Goal: Information Seeking & Learning: Learn about a topic

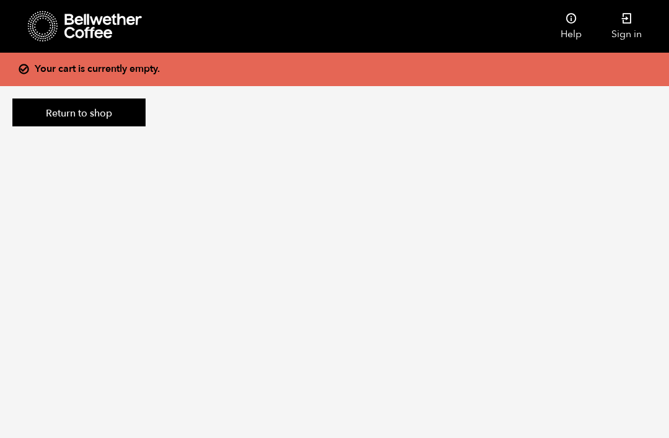
click at [85, 26] on icon at bounding box center [102, 26] width 77 height 25
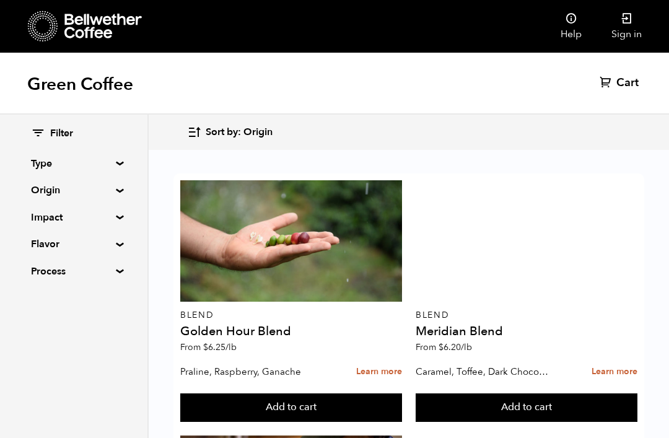
scroll to position [153, 0]
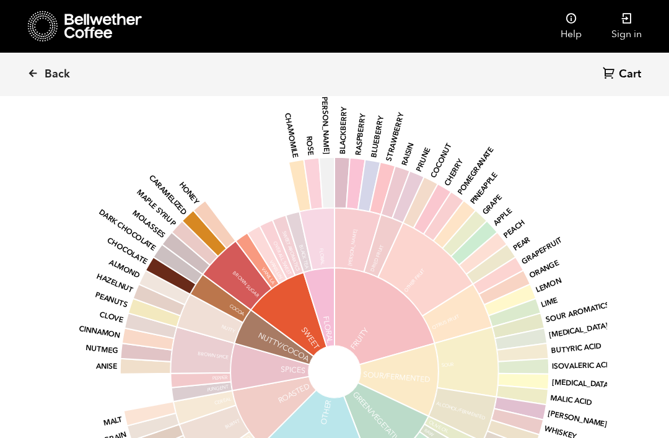
scroll to position [919, 0]
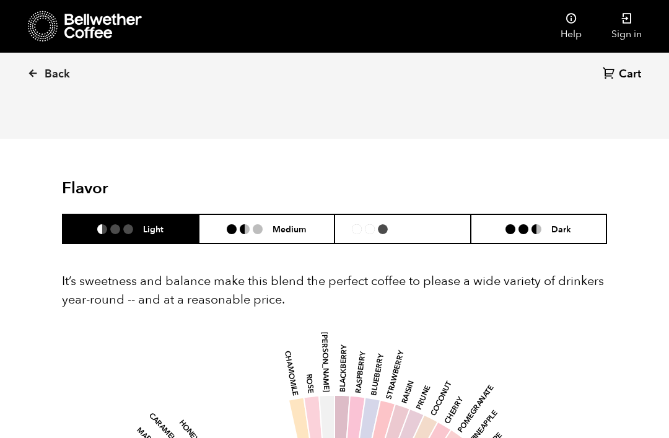
click at [419, 224] on h6 "Medium-Dark" at bounding box center [426, 229] width 56 height 11
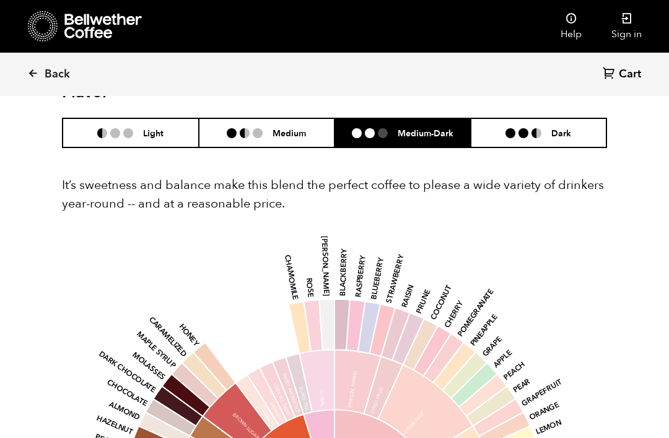
scroll to position [777, 0]
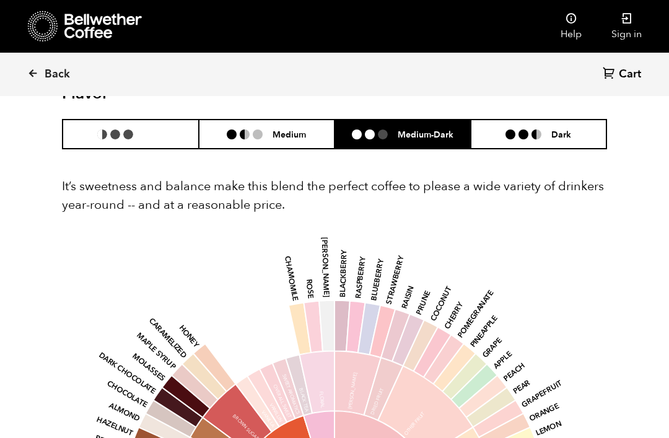
click at [154, 129] on h6 "Light" at bounding box center [153, 134] width 20 height 11
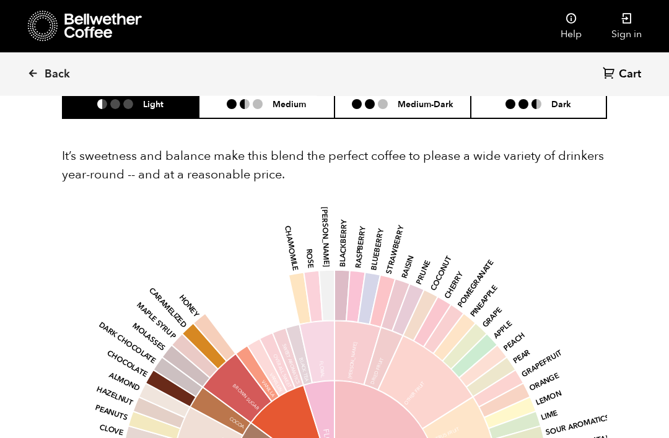
scroll to position [824, 0]
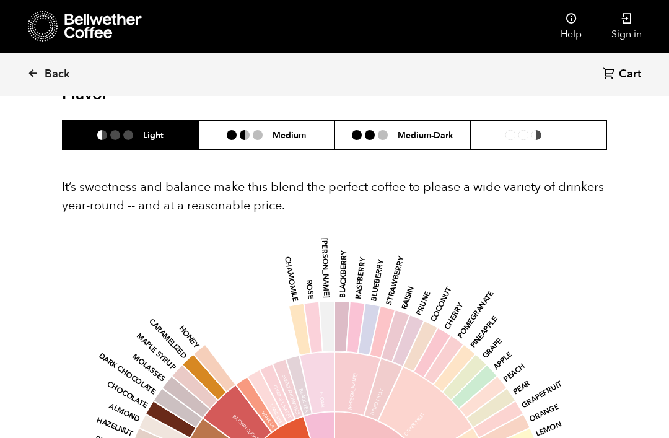
click at [553, 133] on h6 "Dark" at bounding box center [561, 134] width 20 height 11
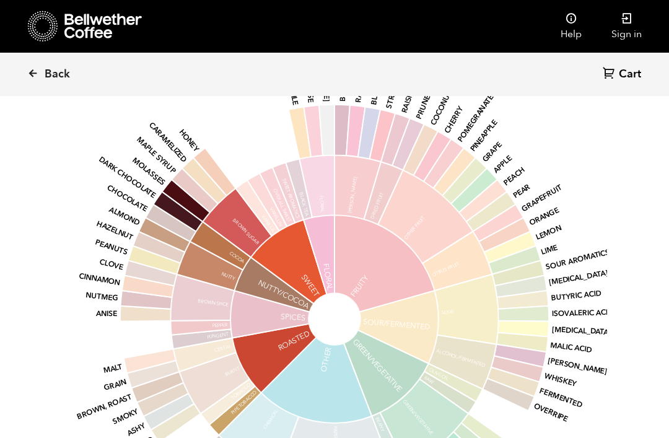
scroll to position [961, 0]
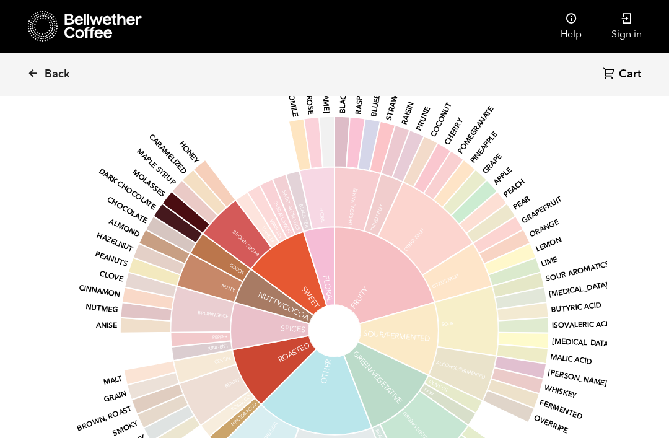
click at [46, 71] on span "Back" at bounding box center [57, 74] width 25 height 15
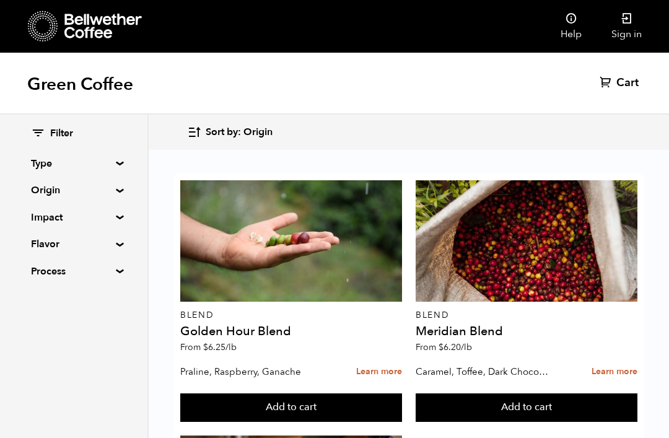
scroll to position [569, 0]
